Goal: Check status

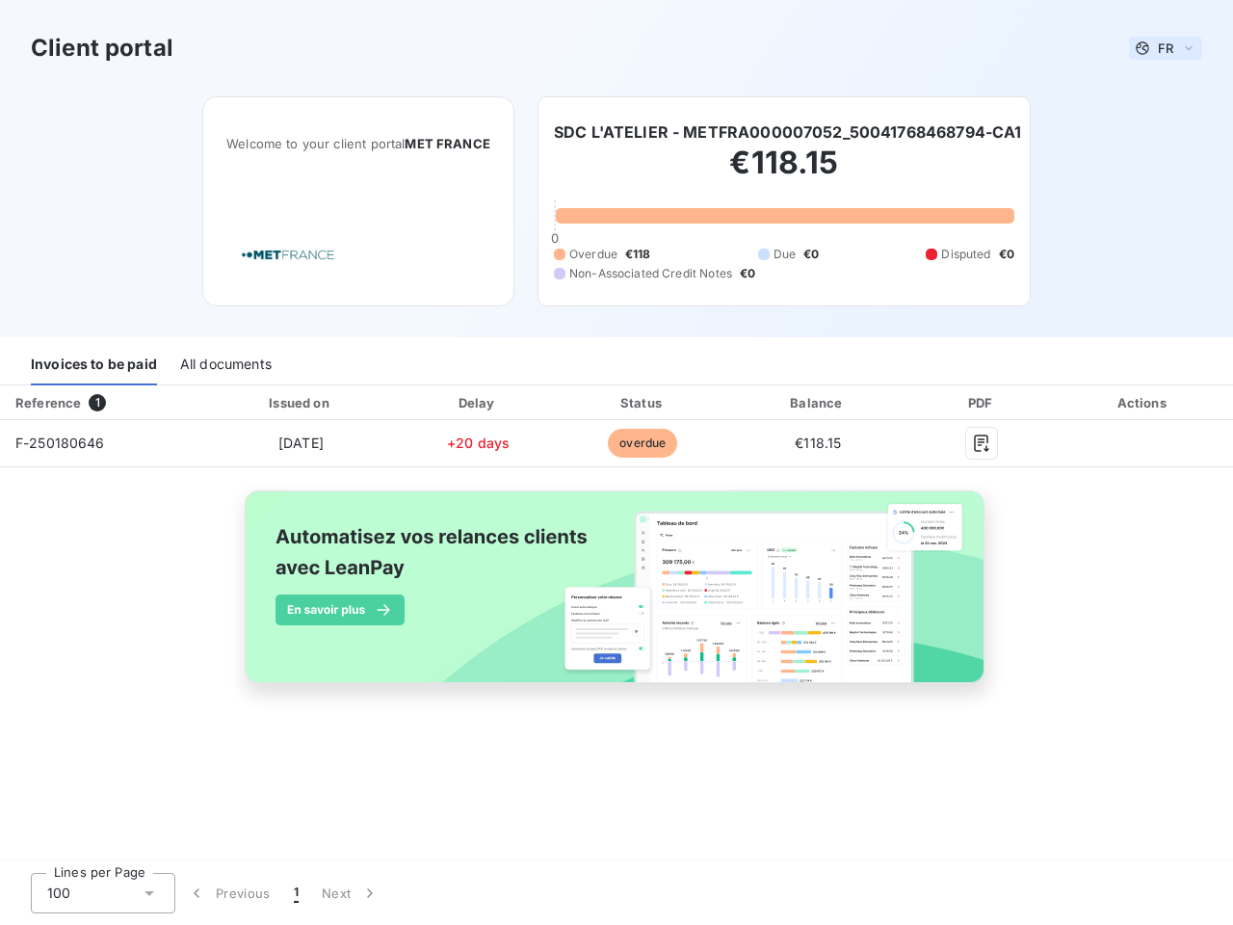
click at [1166, 48] on span "FR" at bounding box center [1165, 47] width 15 height 15
click at [789, 132] on h6 "SDC L'ATELIER - METFRA000007052_50041768468794-CA1" at bounding box center [788, 131] width 468 height 23
click at [93, 365] on div "Invoices to be paid" at bounding box center [94, 365] width 126 height 40
click at [225, 365] on div "All documents" at bounding box center [226, 365] width 92 height 40
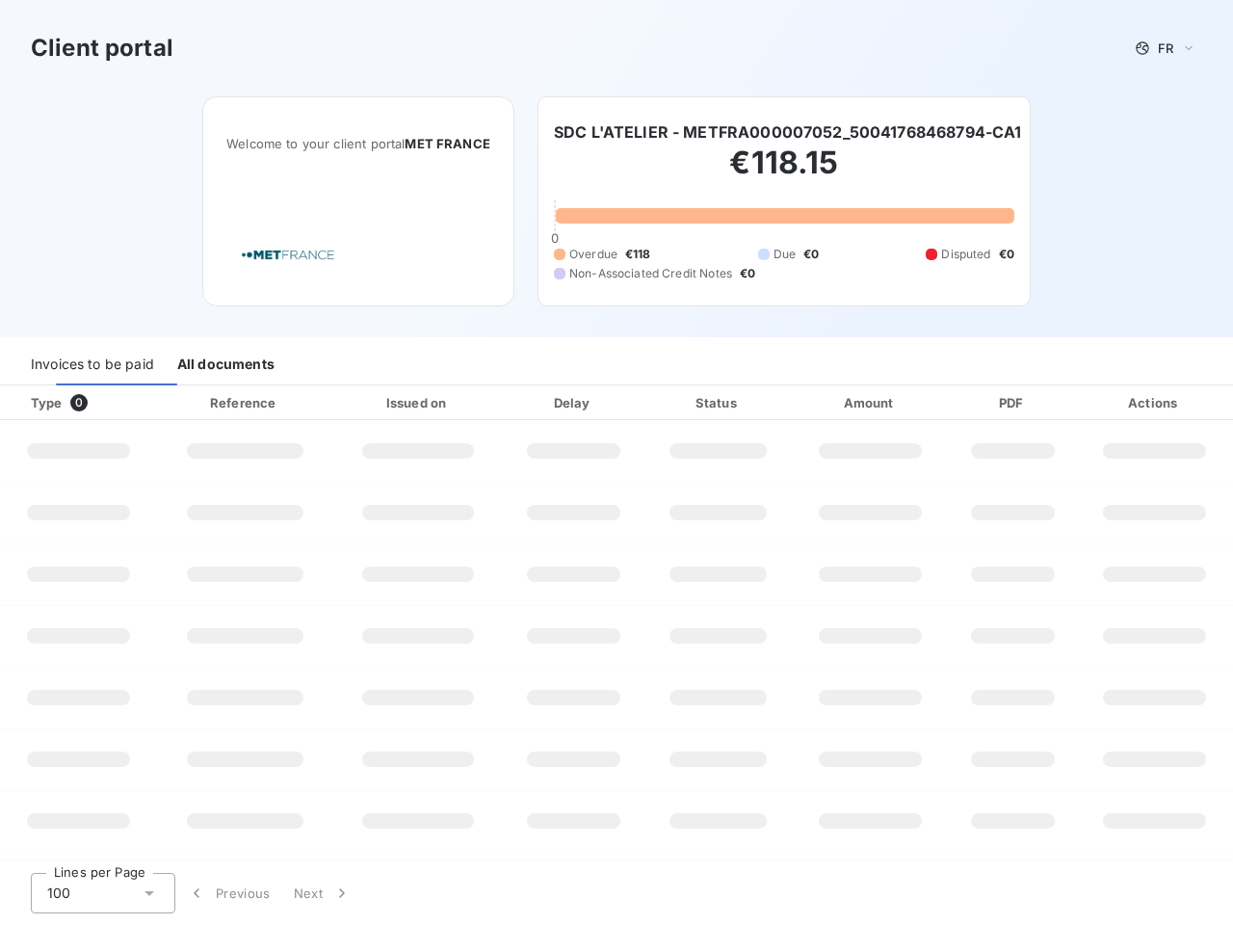
click at [101, 403] on div "Type 0" at bounding box center [85, 402] width 133 height 19
click at [300, 403] on div at bounding box center [304, 402] width 19 height 19
click at [478, 403] on div at bounding box center [474, 402] width 19 height 19
